Goal: Task Accomplishment & Management: Manage account settings

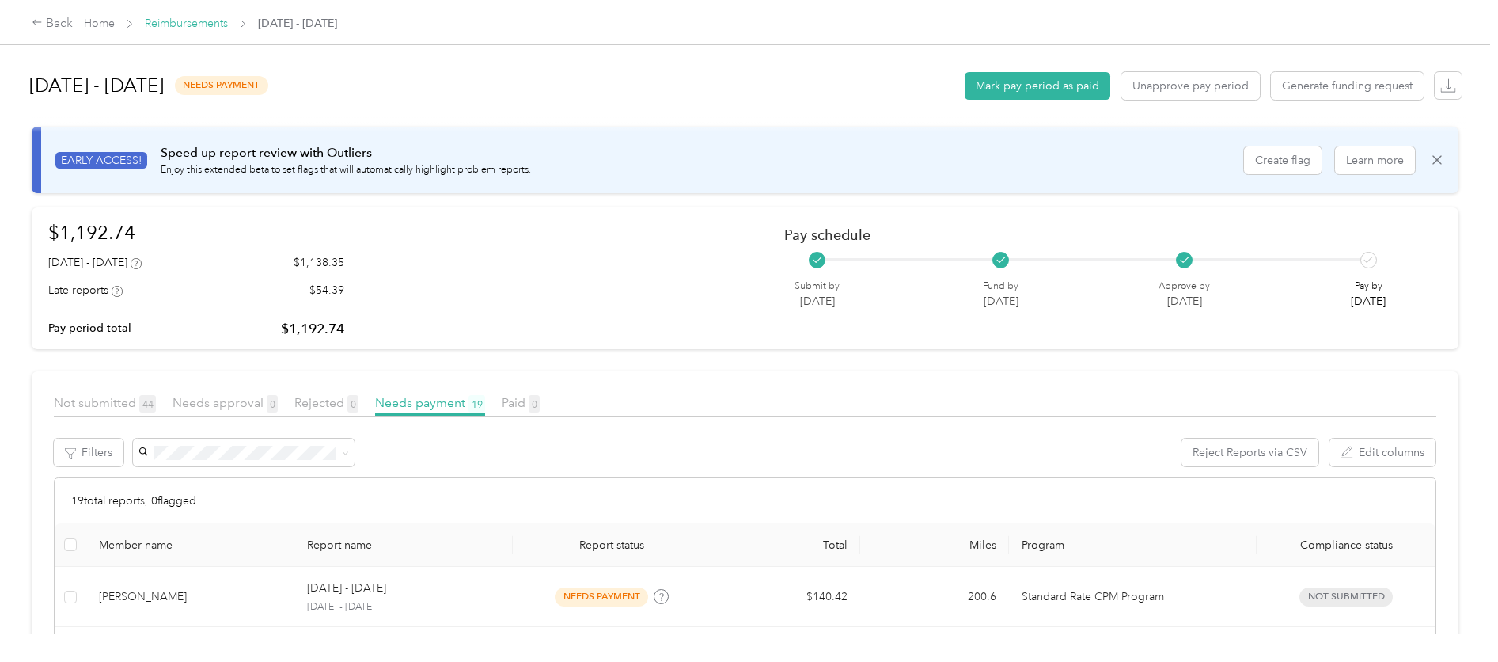
click at [173, 28] on link "Reimbursements" at bounding box center [186, 23] width 83 height 13
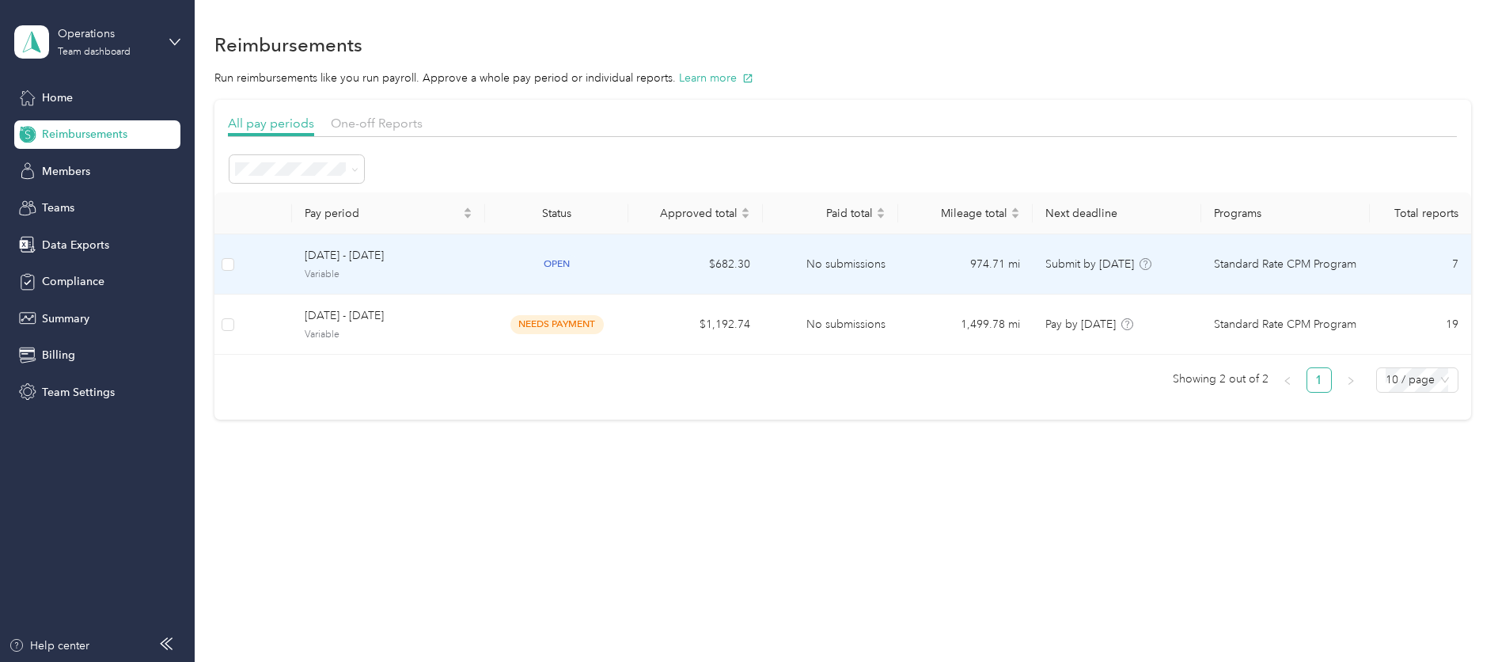
click at [382, 267] on span "Variable" at bounding box center [389, 274] width 169 height 14
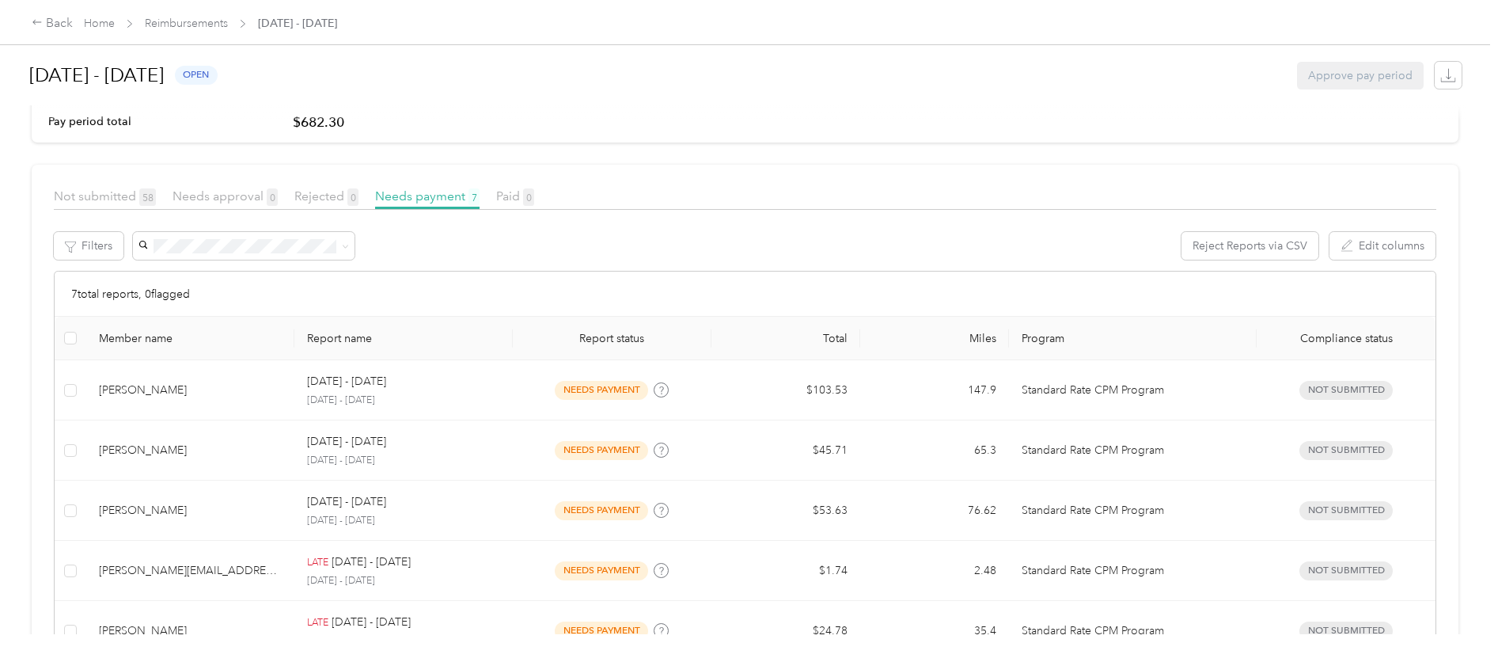
scroll to position [229, 0]
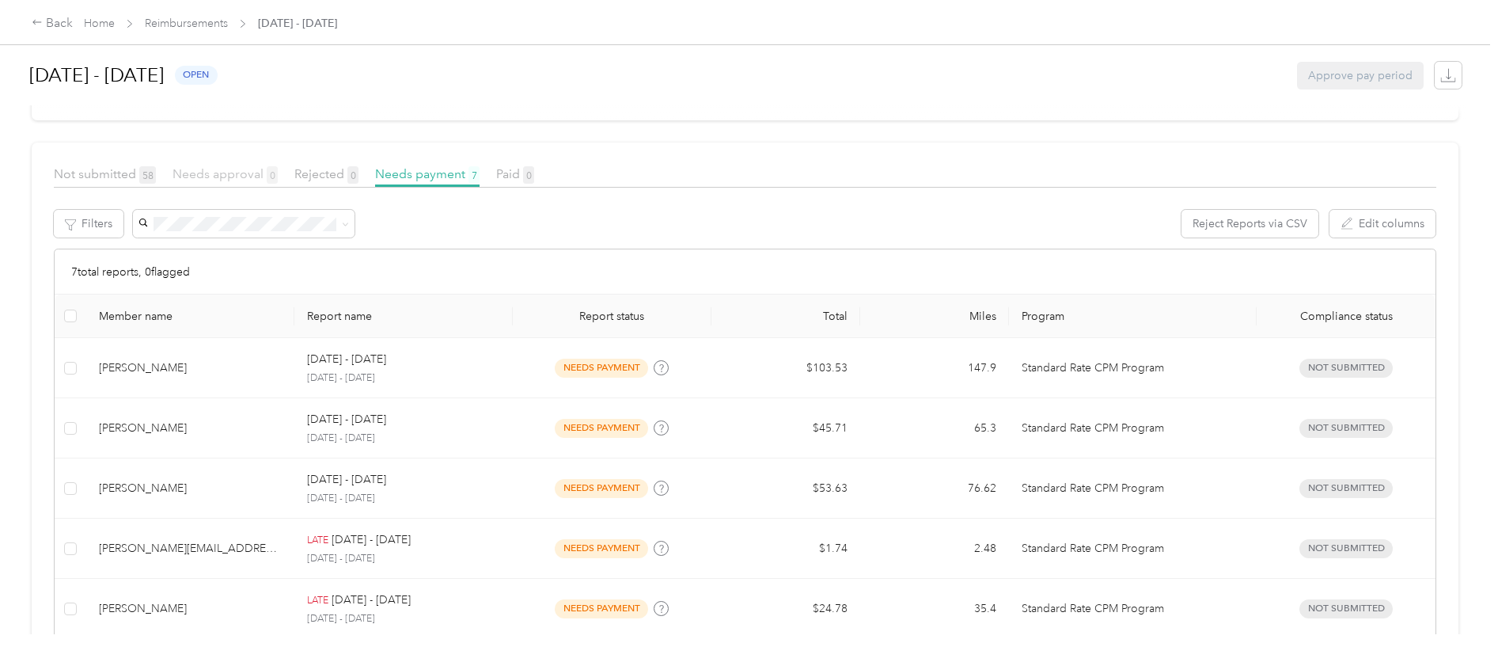
click at [231, 173] on span "Needs approval 0" at bounding box center [225, 173] width 105 height 15
